Goal: Use online tool/utility: Utilize a website feature to perform a specific function

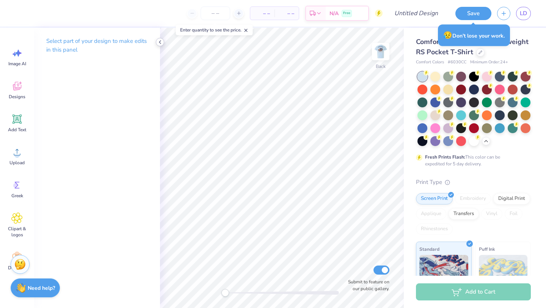
click at [160, 41] on polyline at bounding box center [160, 42] width 2 height 3
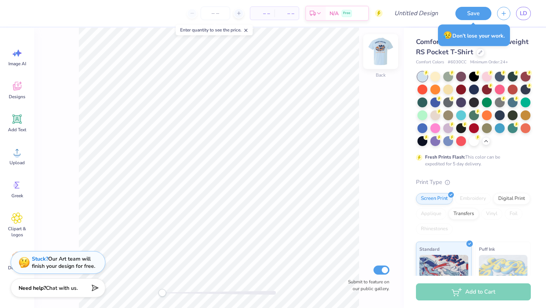
click at [383, 45] on img at bounding box center [380, 51] width 30 height 30
click at [522, 9] on span "LD" at bounding box center [523, 13] width 7 height 9
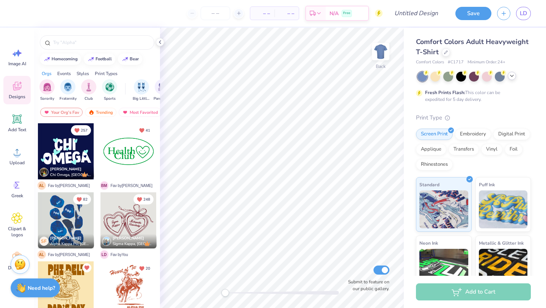
click at [511, 75] on polyline at bounding box center [511, 76] width 3 height 2
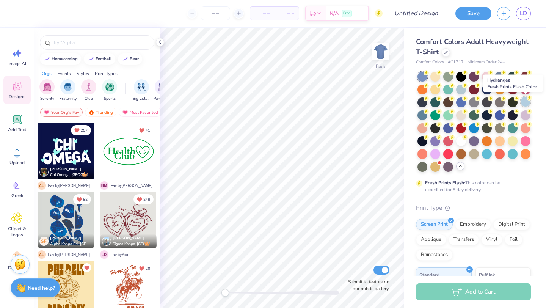
click at [529, 100] on div at bounding box center [526, 102] width 10 height 10
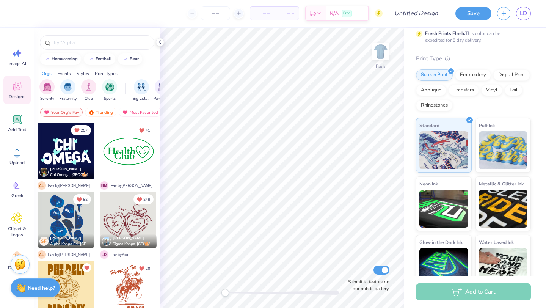
scroll to position [163, 0]
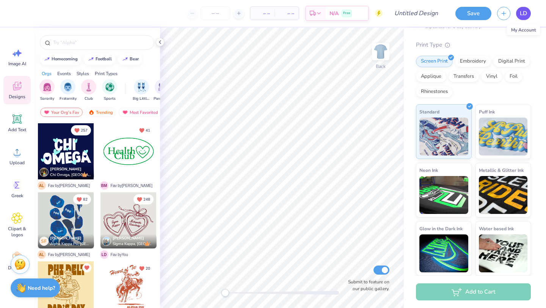
click at [525, 14] on span "LD" at bounding box center [523, 13] width 7 height 9
